Goal: Information Seeking & Learning: Learn about a topic

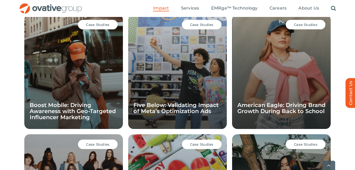
scroll to position [392, 0]
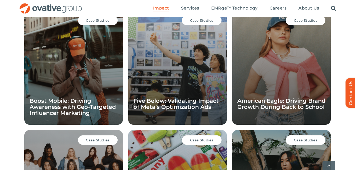
click at [278, 84] on div "Case Studies American Eagle: Driving Brand Growth During Back to School" at bounding box center [281, 67] width 99 height 114
click at [259, 95] on div "Case Studies American Eagle: Driving Brand Growth During Back to School" at bounding box center [281, 67] width 99 height 114
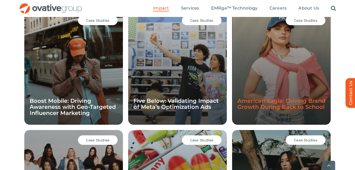
click at [255, 106] on link "American Eagle: Driving Brand Growth During Back to School" at bounding box center [281, 103] width 88 height 13
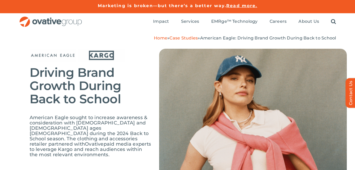
drag, startPoint x: 28, startPoint y: 72, endPoint x: 97, endPoint y: 151, distance: 104.7
click at [97, 151] on div "Driving Brand Growth During Back to School American Eagle sought to increase aw…" at bounding box center [177, 120] width 355 height 159
copy div "Driving Brand Growth During Back to School American Eagle sought to increase aw…"
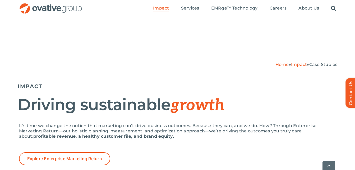
scroll to position [393, 0]
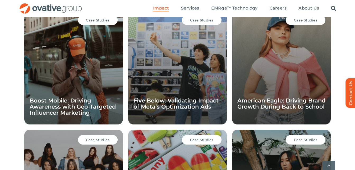
click at [173, 110] on div "Case Studies Five Below: Validating Impact of Meta’s Optimization Ads" at bounding box center [177, 67] width 99 height 114
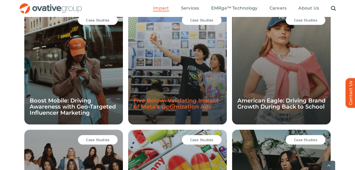
scroll to position [0, 0]
click at [175, 102] on link "Five Below: Validating Impact of Meta’s Optimization Ads" at bounding box center [175, 103] width 85 height 13
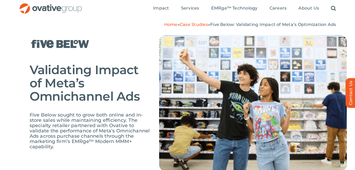
scroll to position [26, 0]
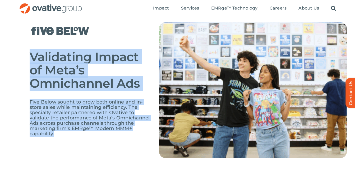
drag, startPoint x: 30, startPoint y: 53, endPoint x: 71, endPoint y: 134, distance: 90.7
click at [71, 134] on div "Validating Impact of Meta’s Omnichannel Ads Five Below sought to grow both onli…" at bounding box center [177, 93] width 355 height 159
copy div "Validating Impact of Meta’s Omnichannel Ads Five Below sought to grow both onli…"
